Goal: Information Seeking & Learning: Learn about a topic

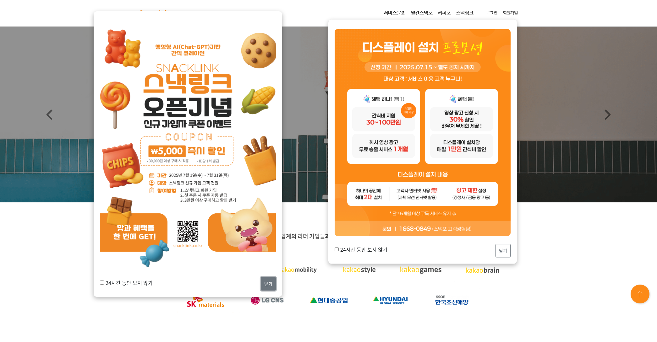
click at [268, 288] on button "닫기" at bounding box center [268, 284] width 15 height 14
click at [498, 250] on button "닫기" at bounding box center [502, 251] width 15 height 14
click at [264, 280] on button "닫기" at bounding box center [268, 284] width 15 height 14
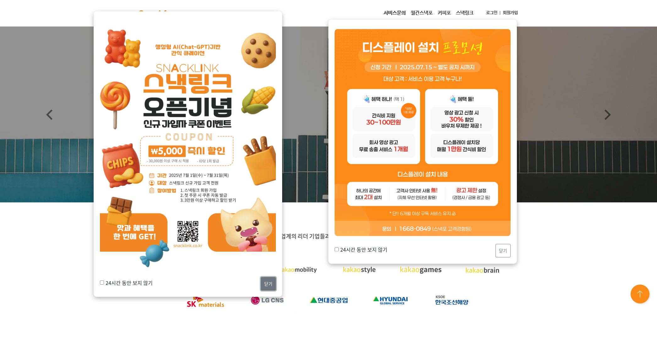
click at [264, 280] on button "닫기" at bounding box center [268, 284] width 15 height 14
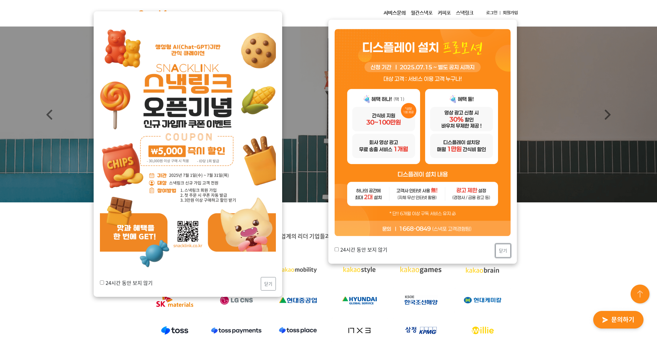
click at [508, 251] on button "닫기" at bounding box center [502, 251] width 15 height 14
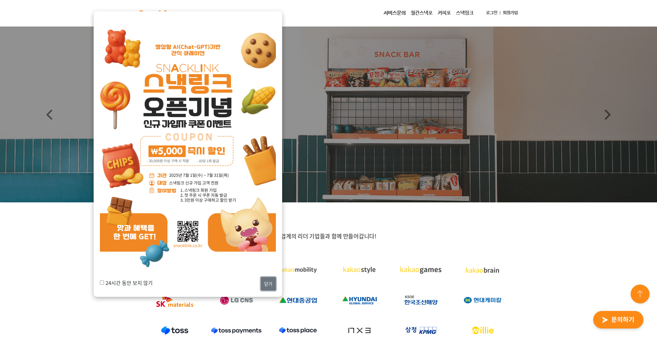
click at [263, 282] on button "닫기" at bounding box center [268, 284] width 15 height 14
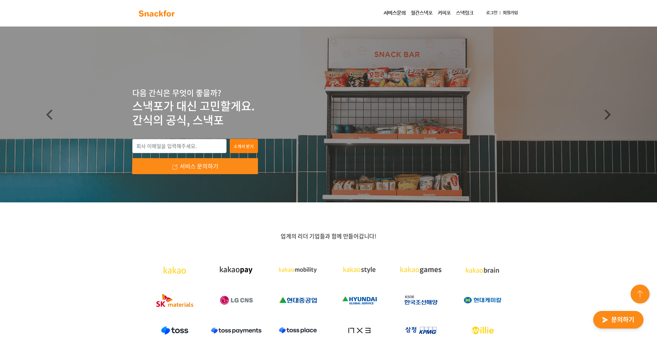
click at [558, 239] on div "업계의 리더 기업들과 함께 만들어갑니다!" at bounding box center [328, 312] width 657 height 219
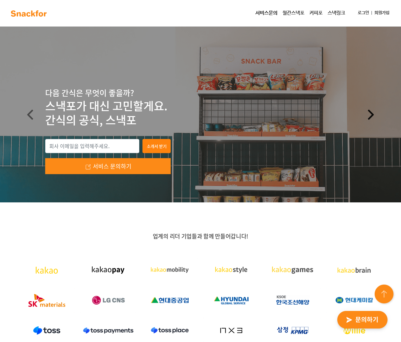
drag, startPoint x: 365, startPoint y: 220, endPoint x: 369, endPoint y: 189, distance: 32.0
click at [365, 220] on div "업계의 리더 기업들과 함께 만들어갑니다!" at bounding box center [200, 312] width 401 height 219
click at [373, 118] on span at bounding box center [371, 115] width 10 height 10
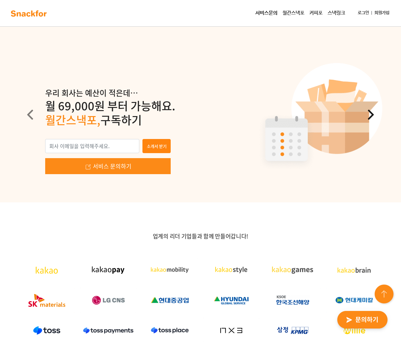
click at [373, 118] on span at bounding box center [371, 115] width 10 height 10
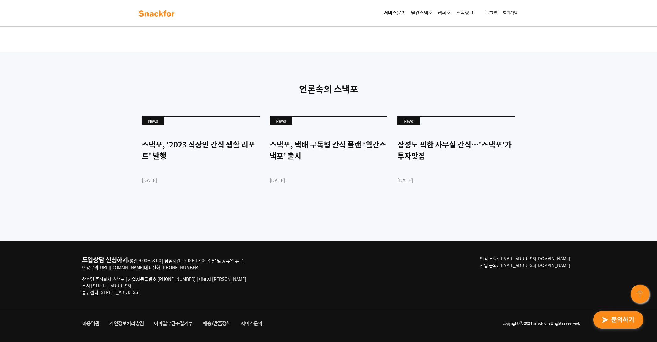
scroll to position [1659, 0]
click at [395, 13] on link "서비스문의" at bounding box center [394, 13] width 27 height 13
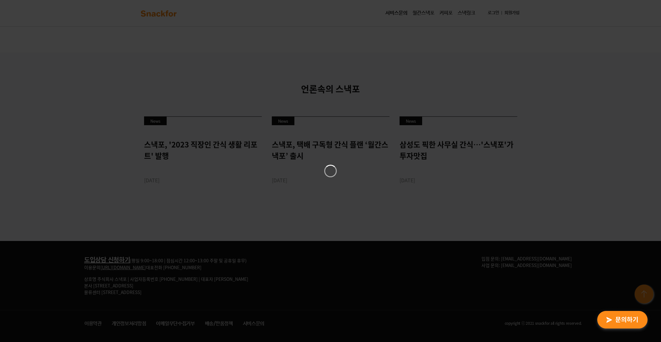
click at [393, 40] on div at bounding box center [330, 171] width 661 height 342
click at [256, 116] on div at bounding box center [330, 171] width 661 height 342
click at [329, 72] on div at bounding box center [330, 171] width 661 height 342
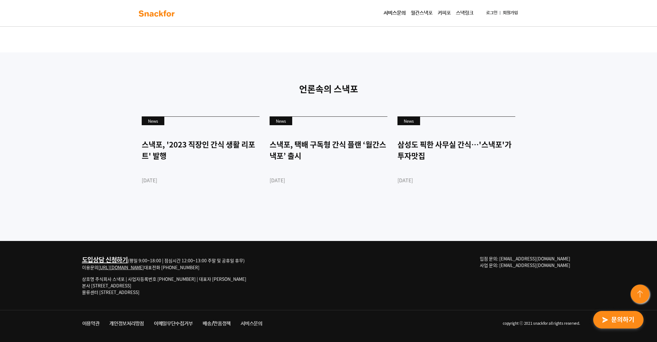
click at [418, 9] on link "월간스낵포" at bounding box center [421, 13] width 27 height 13
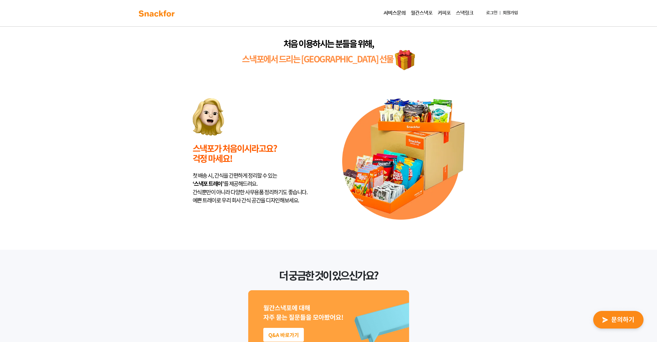
scroll to position [1460, 0]
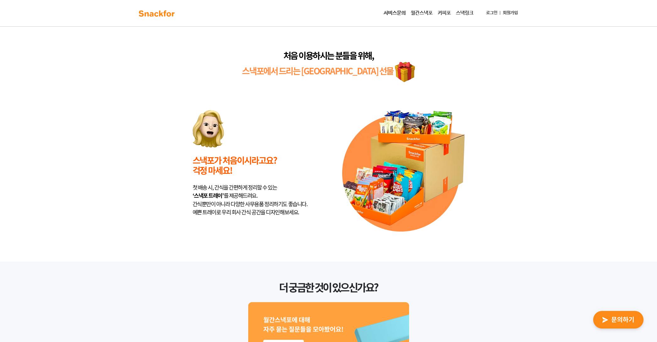
click at [441, 10] on link "커피포" at bounding box center [444, 13] width 18 height 13
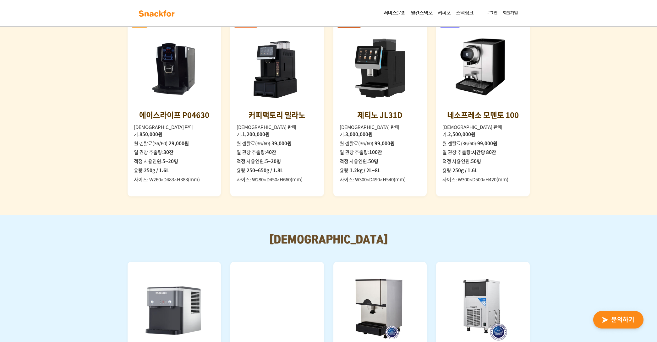
scroll to position [837, 0]
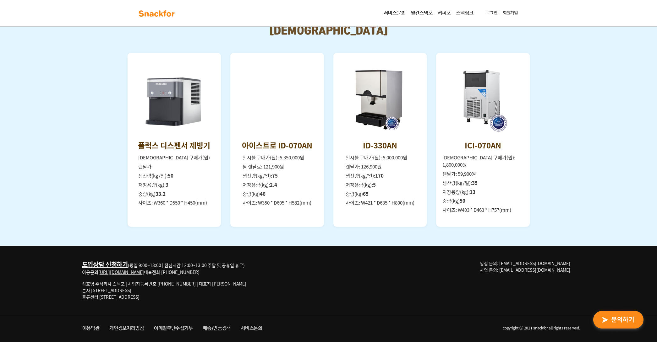
click at [460, 14] on link "스낵링크" at bounding box center [464, 13] width 23 height 13
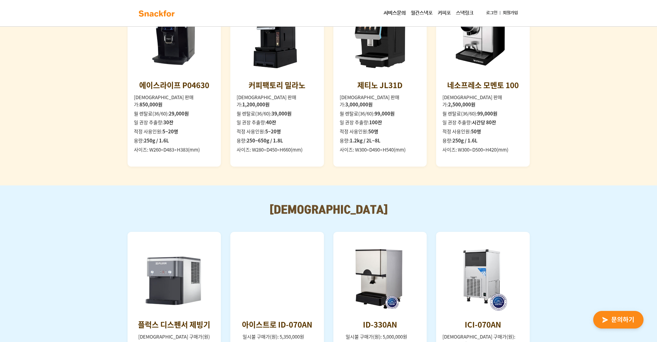
scroll to position [0, 0]
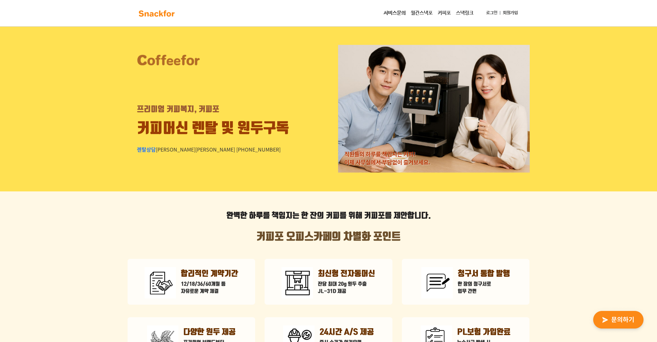
click at [170, 16] on img at bounding box center [157, 13] width 40 height 10
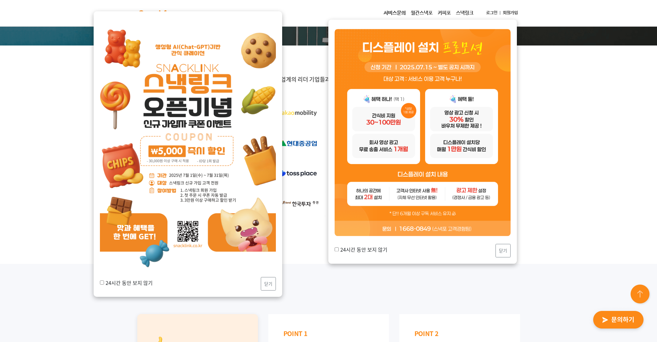
scroll to position [314, 0]
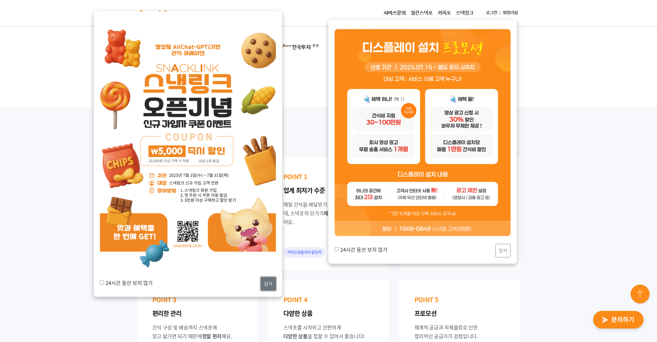
click at [265, 283] on button "닫기" at bounding box center [268, 284] width 15 height 14
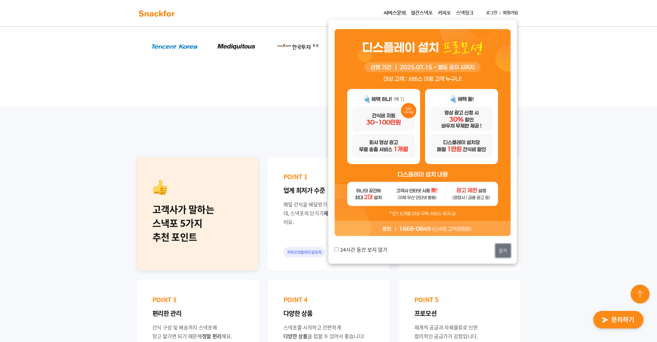
click at [504, 251] on button "닫기" at bounding box center [502, 251] width 15 height 14
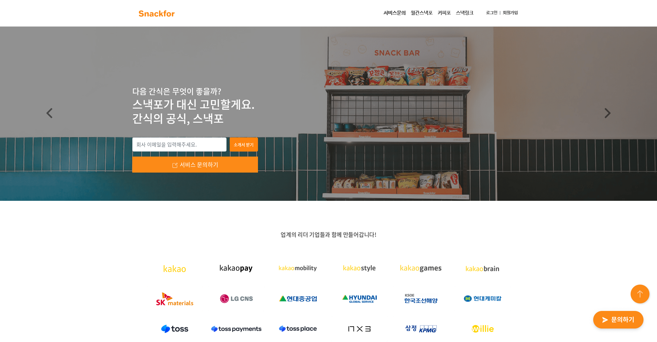
scroll to position [0, 0]
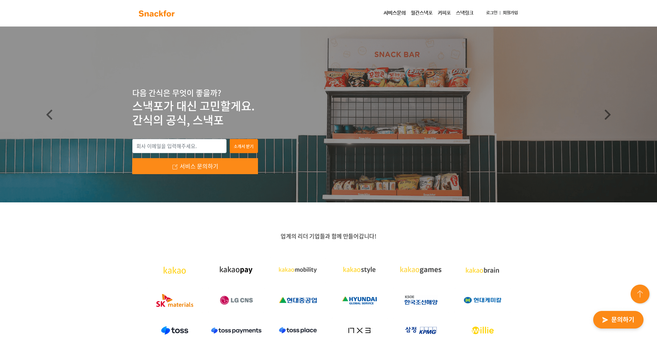
click at [393, 233] on p "업계의 리더 기업들과 함께 만들어갑니다!" at bounding box center [328, 237] width 393 height 8
click at [614, 116] on link "Next" at bounding box center [607, 115] width 99 height 176
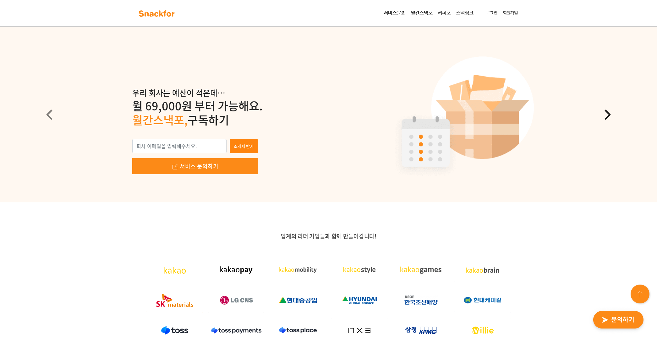
click at [614, 116] on link "Next" at bounding box center [607, 115] width 99 height 176
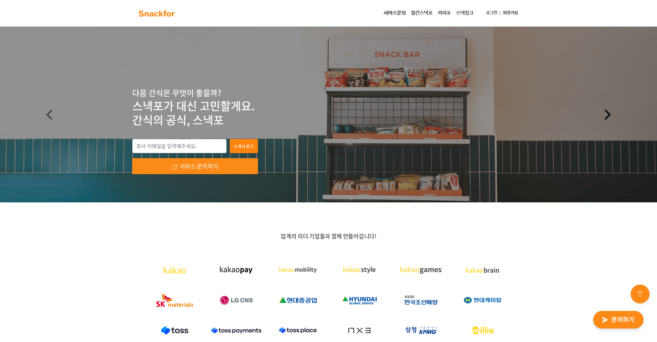
click at [614, 116] on link "Next" at bounding box center [607, 115] width 99 height 176
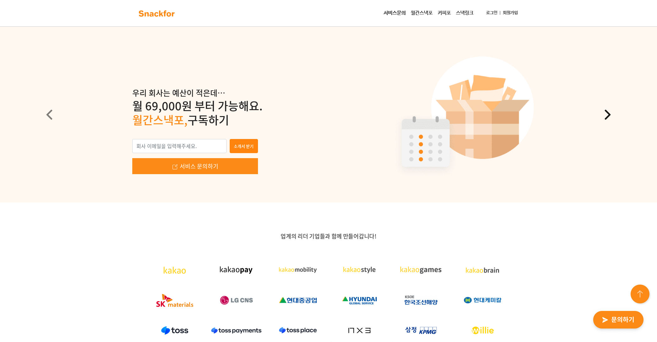
click at [614, 116] on link "Next" at bounding box center [607, 115] width 99 height 176
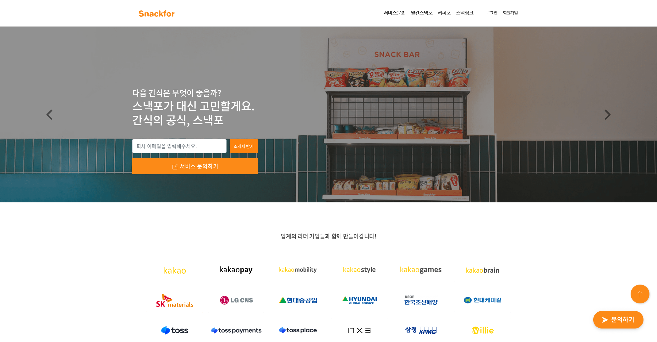
click at [529, 233] on div "업계의 리더 기업들과 함께 만들어갑니다!" at bounding box center [328, 312] width 657 height 219
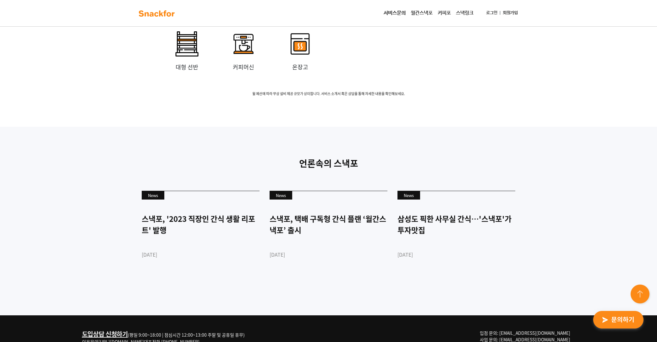
scroll to position [1659, 0]
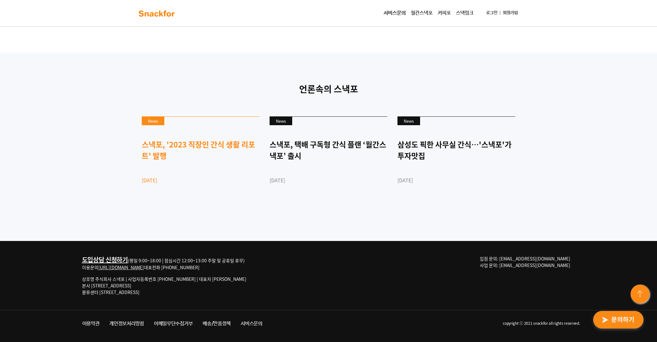
click at [165, 162] on link "News 스낵포, '2023 직장인 간식 생활 리포트' 발행 [DATE]" at bounding box center [201, 161] width 118 height 89
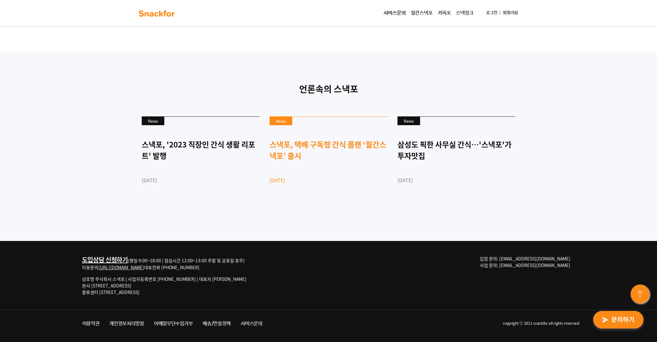
click at [333, 144] on div "스낵포, 택배 구독형 간식 플랜 ‘월간스낵포’ 출시" at bounding box center [328, 150] width 118 height 23
click at [336, 143] on div "스낵포, 택배 구독형 간식 플랜 ‘월간스낵포’ 출시" at bounding box center [328, 150] width 118 height 23
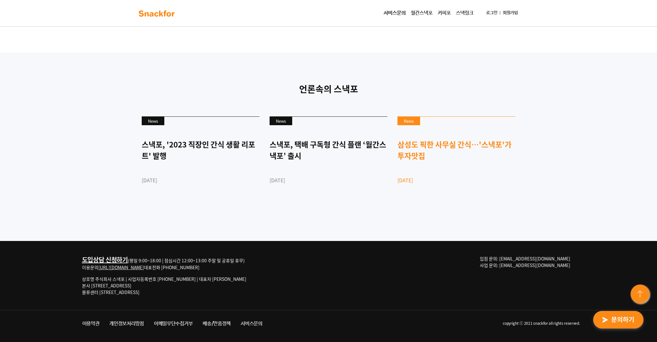
click at [479, 147] on div "삼성도 픽한 사무실 간식…'스낵포'가 투자맛집" at bounding box center [456, 150] width 118 height 23
